Goal: Information Seeking & Learning: Learn about a topic

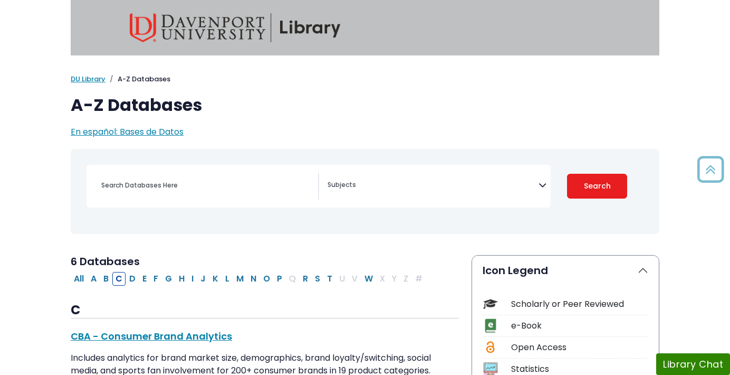
select select "Database Subject Filter"
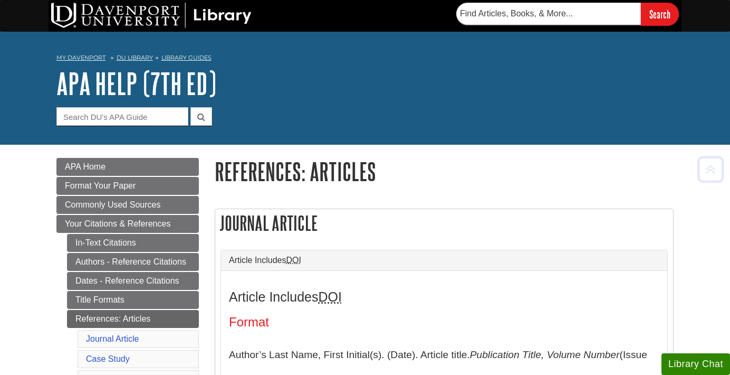
scroll to position [582, 0]
